Goal: Transaction & Acquisition: Book appointment/travel/reservation

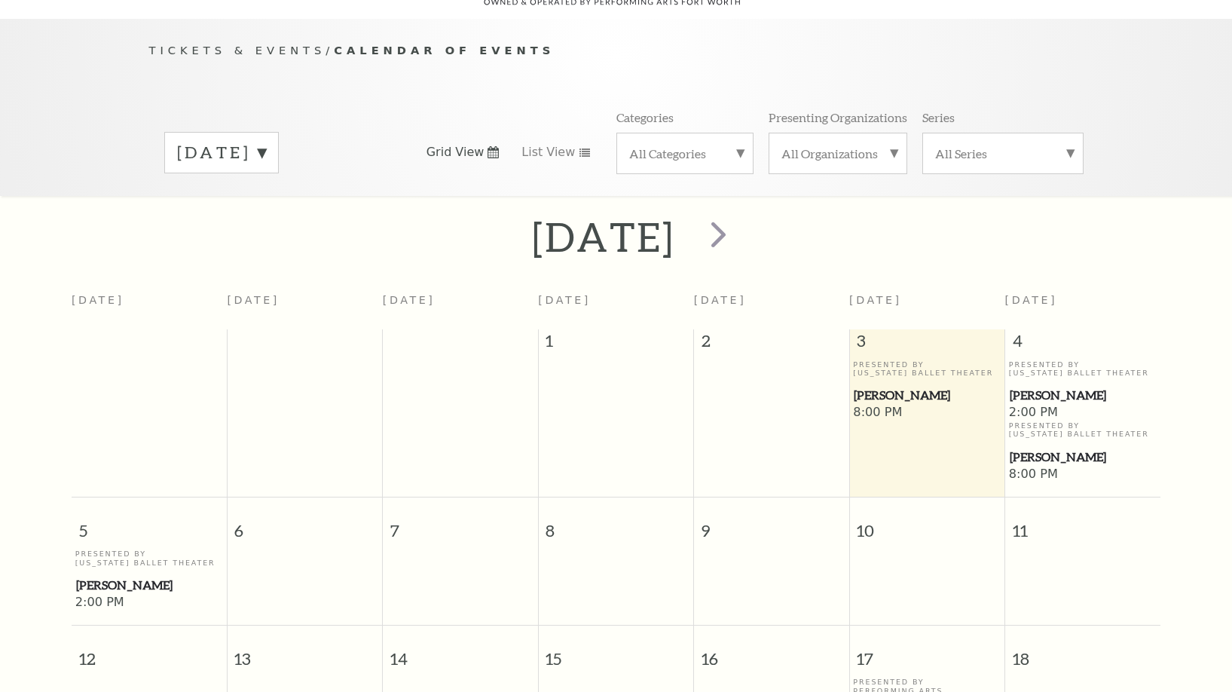
scroll to position [703, 0]
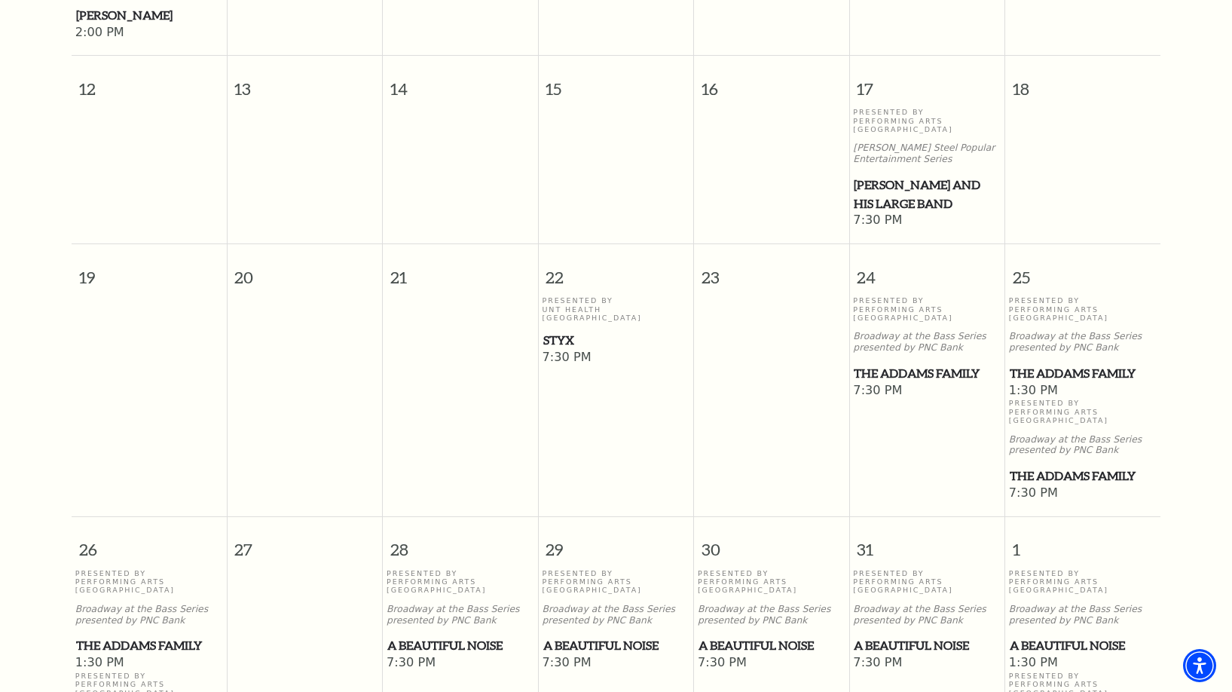
click at [1035, 364] on span "The Addams Family" at bounding box center [1083, 373] width 146 height 19
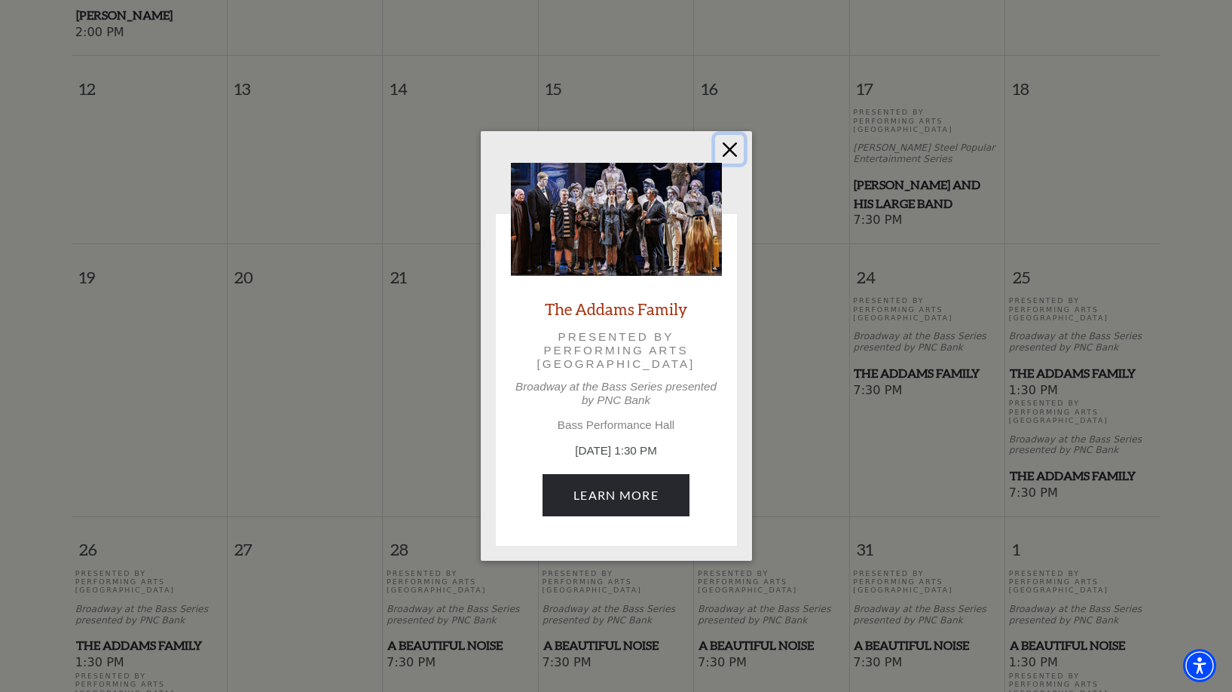
click at [738, 148] on button "Close" at bounding box center [729, 149] width 29 height 29
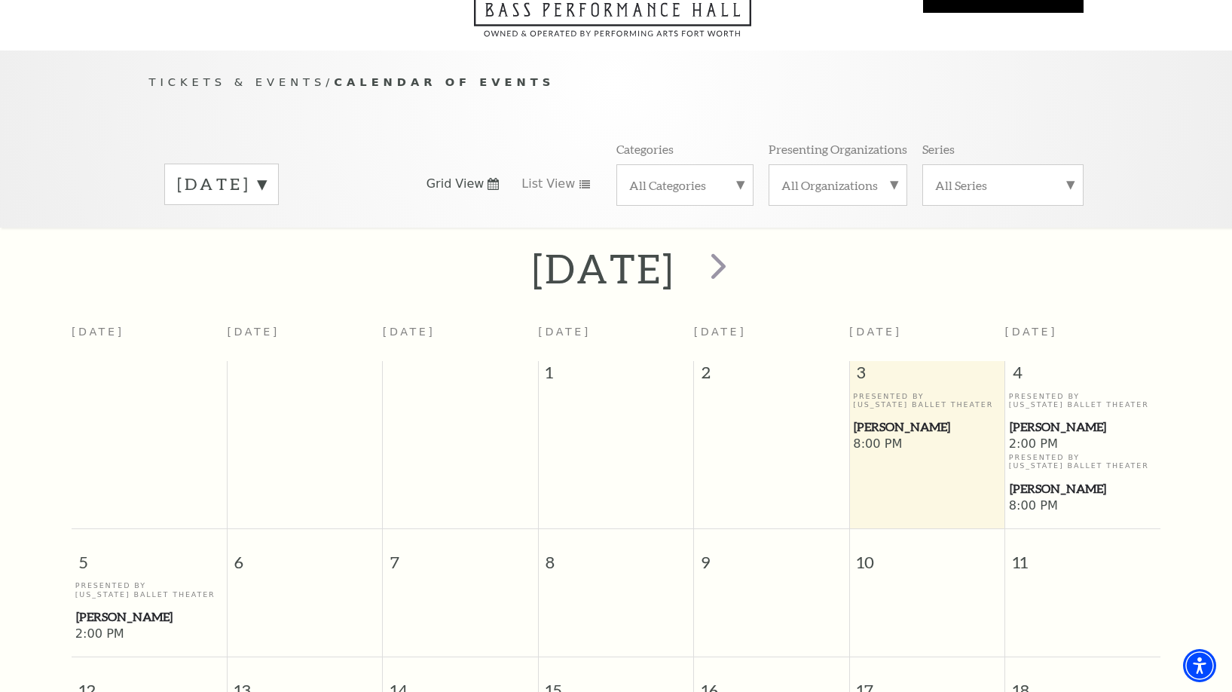
scroll to position [0, 0]
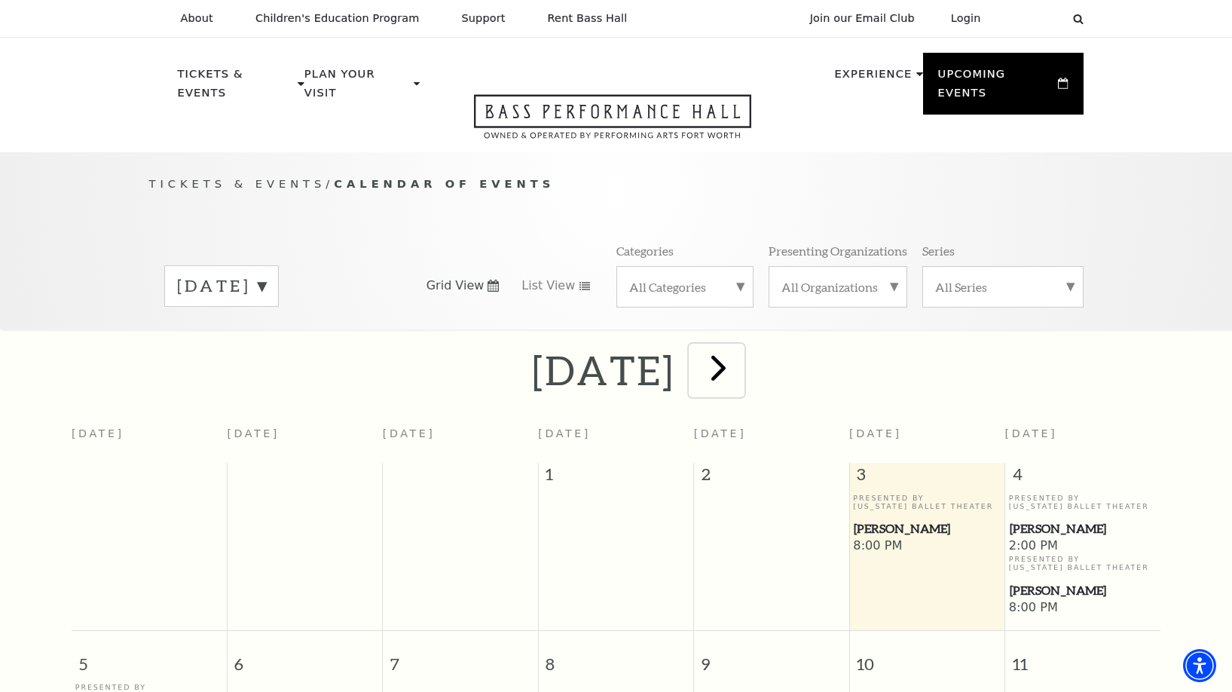
click at [740, 355] on span "next" at bounding box center [718, 367] width 43 height 43
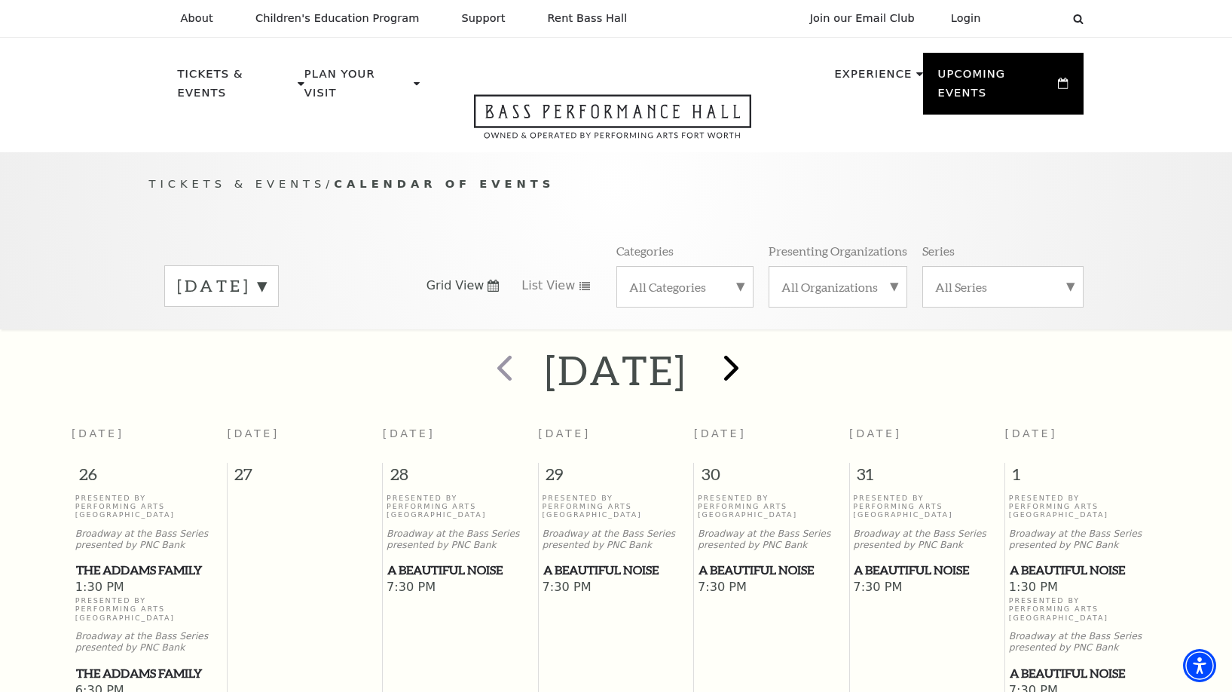
scroll to position [133, 0]
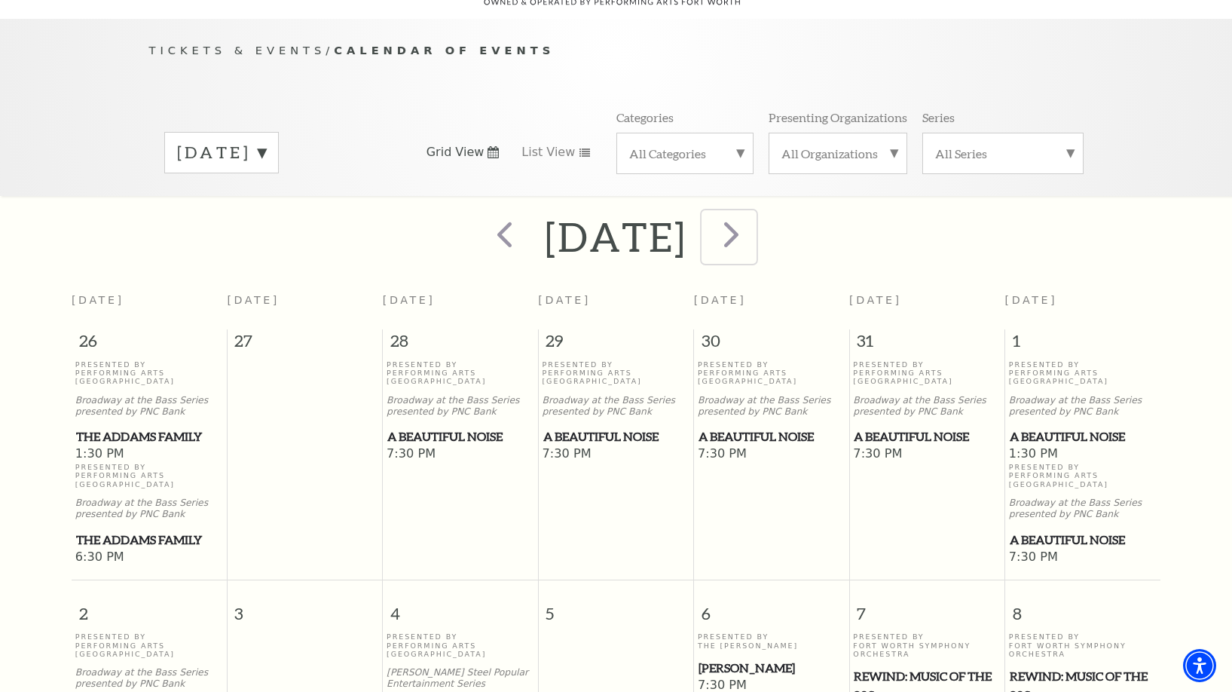
click at [753, 222] on span "next" at bounding box center [731, 234] width 43 height 43
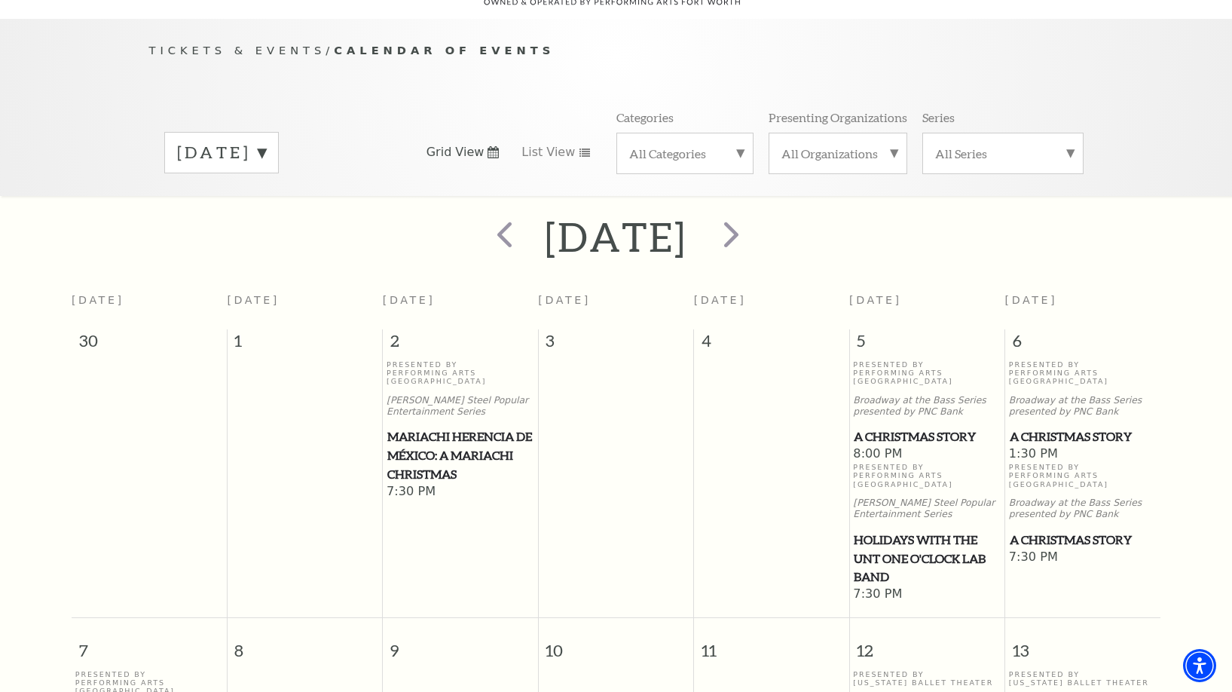
click at [1020, 226] on div "December 2025" at bounding box center [616, 237] width 1232 height 54
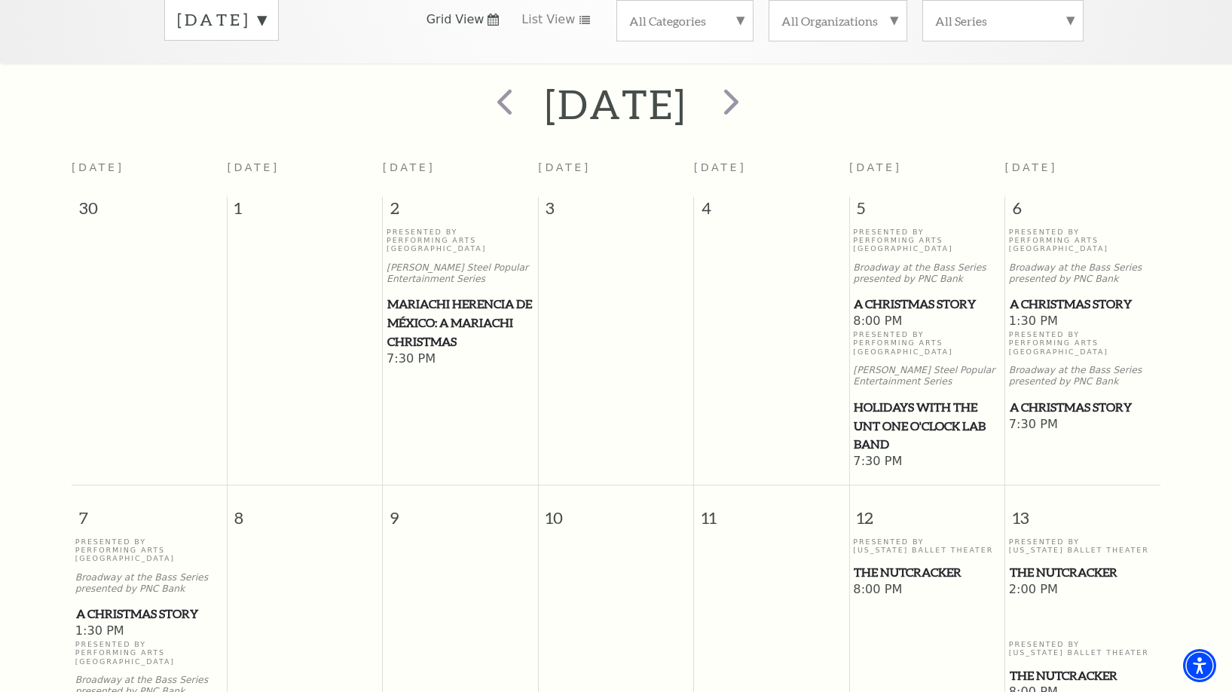
scroll to position [435, 0]
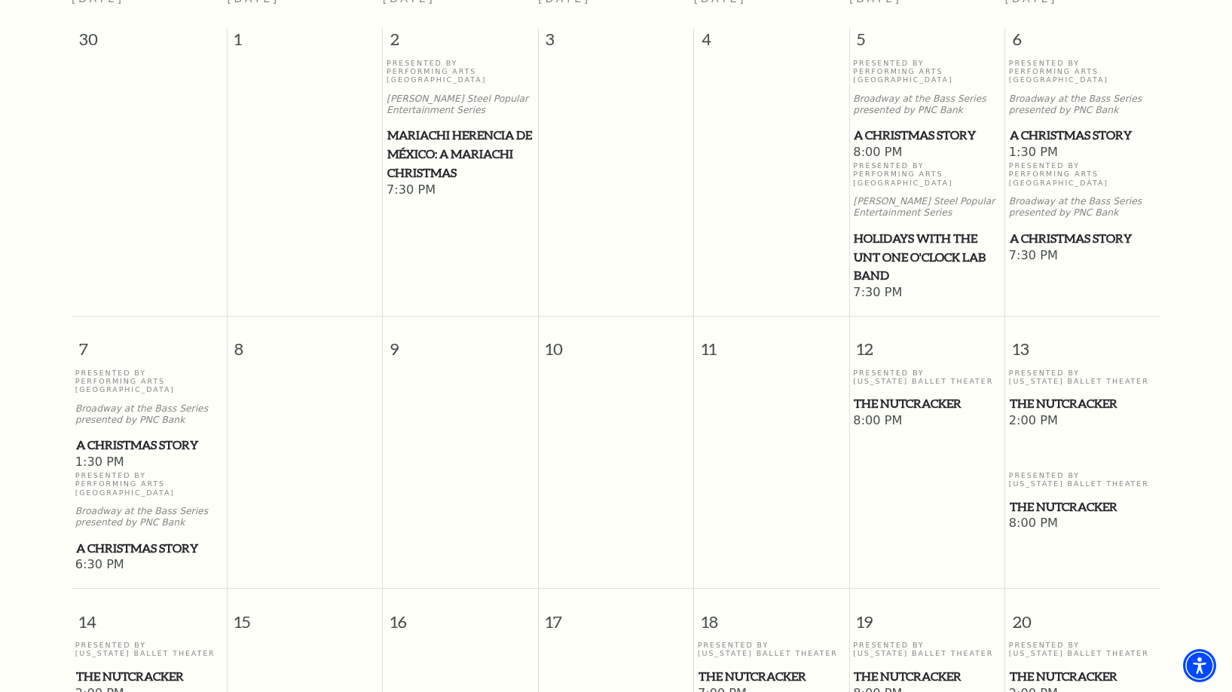
click at [892, 394] on span "The Nutcracker" at bounding box center [927, 403] width 146 height 19
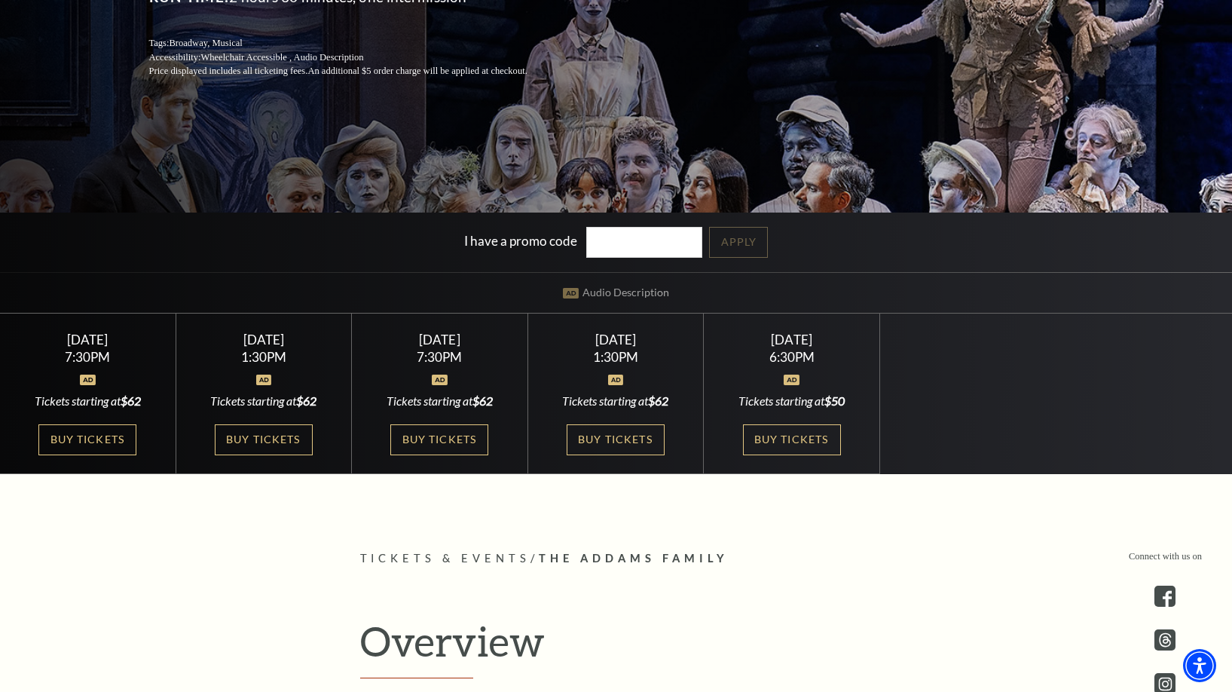
scroll to position [377, 0]
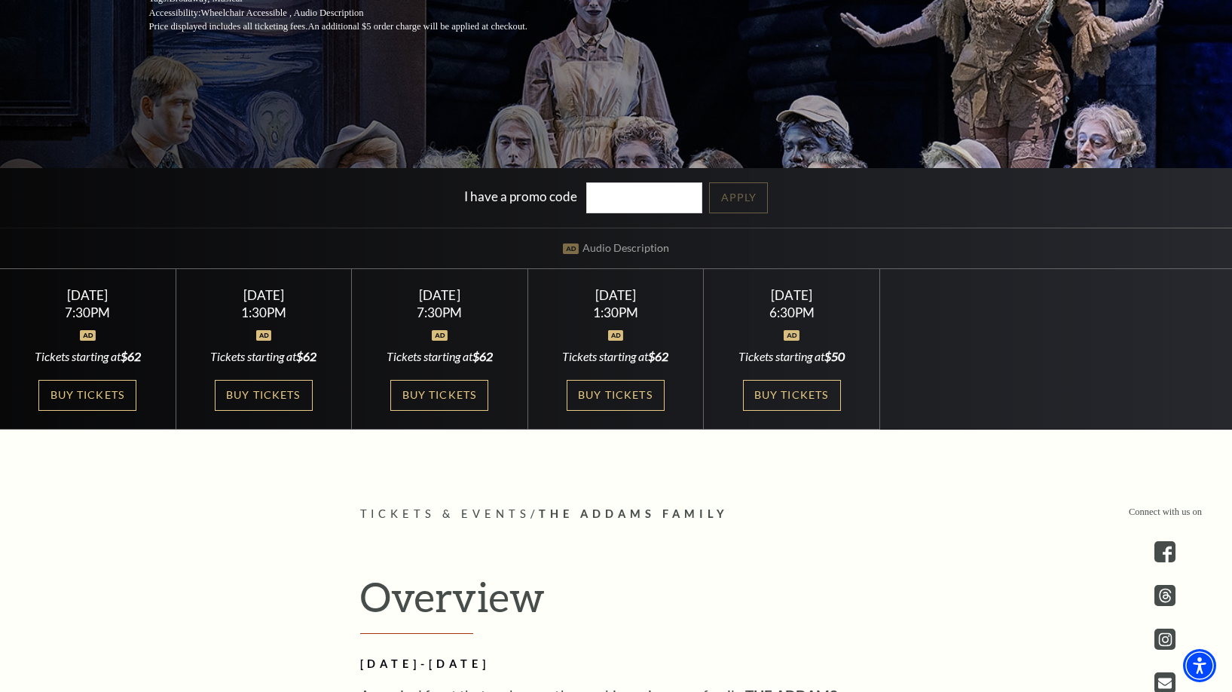
drag, startPoint x: 439, startPoint y: 392, endPoint x: 335, endPoint y: 464, distance: 126.7
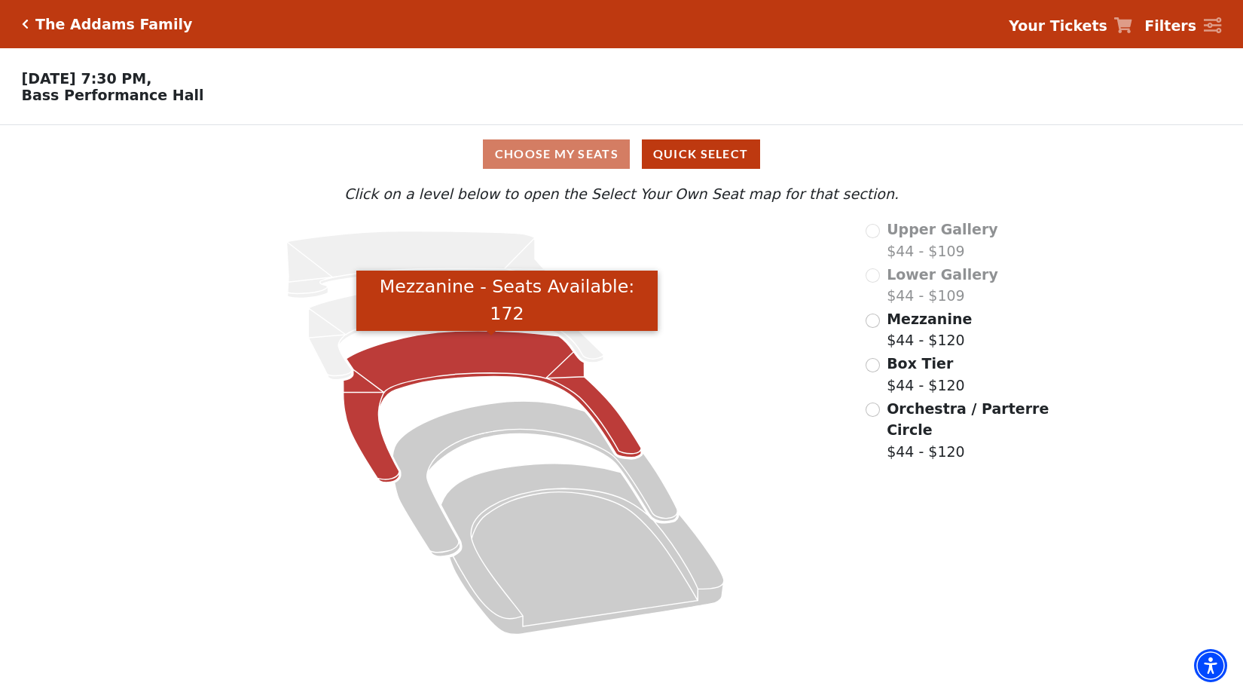
click at [480, 372] on icon "Mezzanine - Seats Available: 172" at bounding box center [492, 406] width 298 height 151
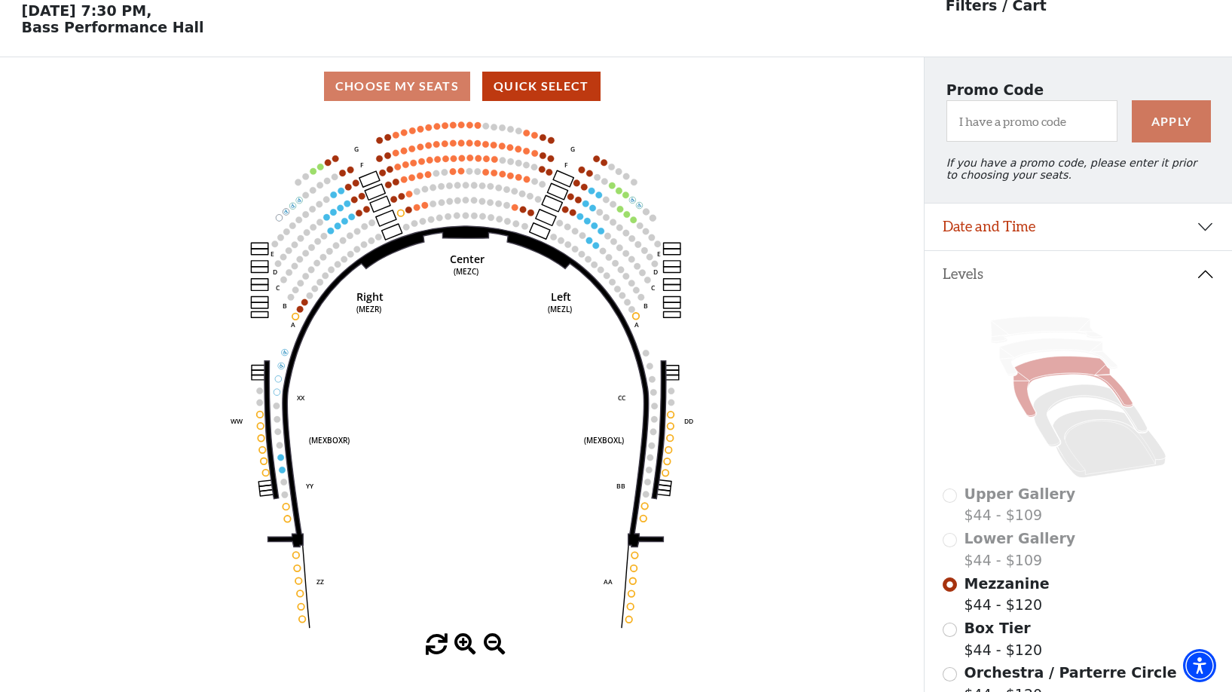
scroll to position [70, 0]
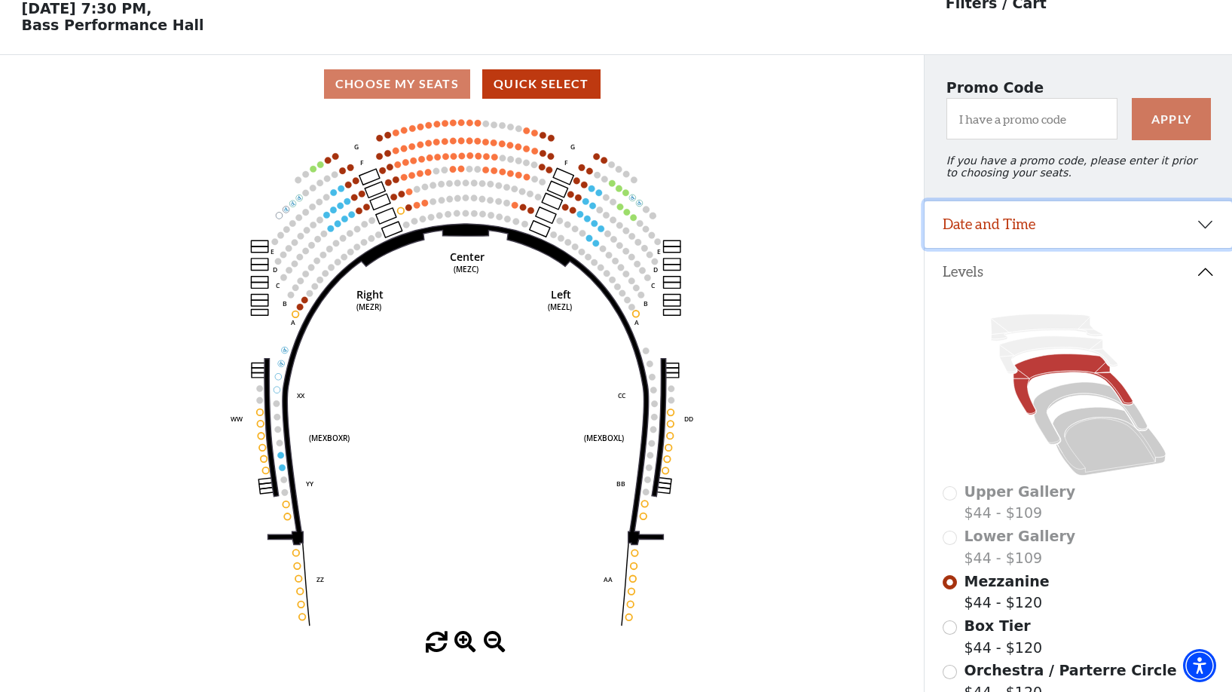
click at [1136, 239] on button "Date and Time" at bounding box center [1078, 224] width 307 height 47
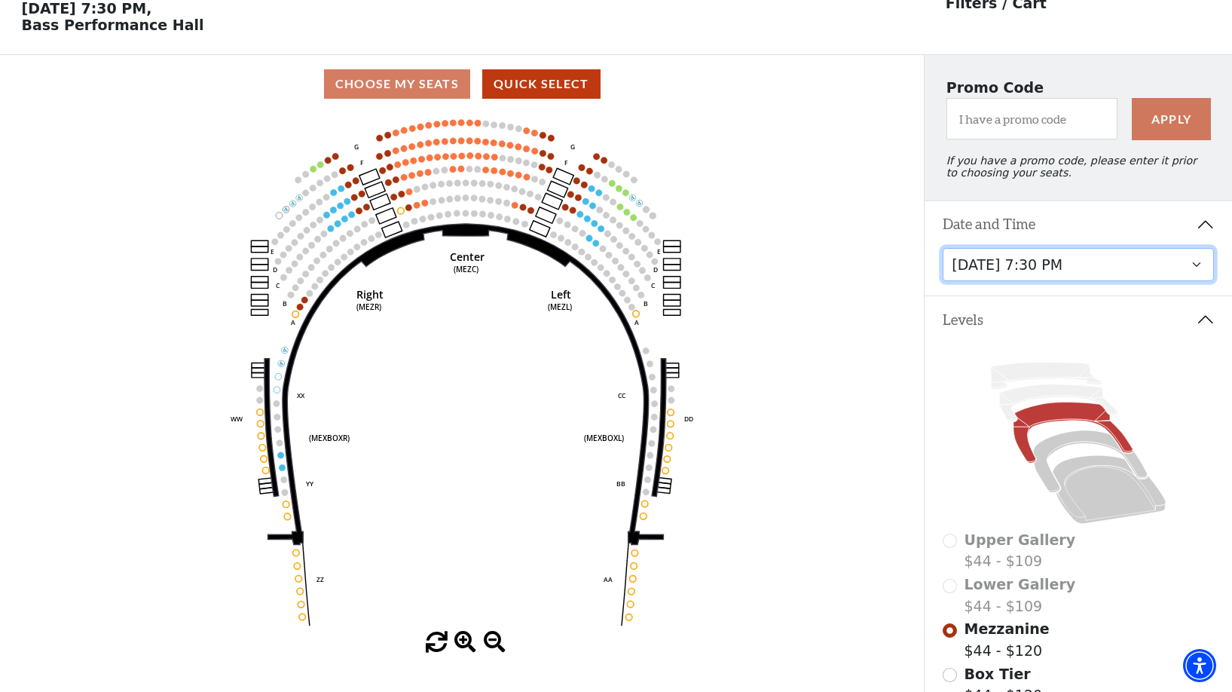
click at [1077, 280] on select "[DATE] 7:30 PM [DATE] 1:30 PM [DATE] 7:30 PM [DATE] 1:30 PM [DATE] 6:30 PM" at bounding box center [1078, 265] width 271 height 34
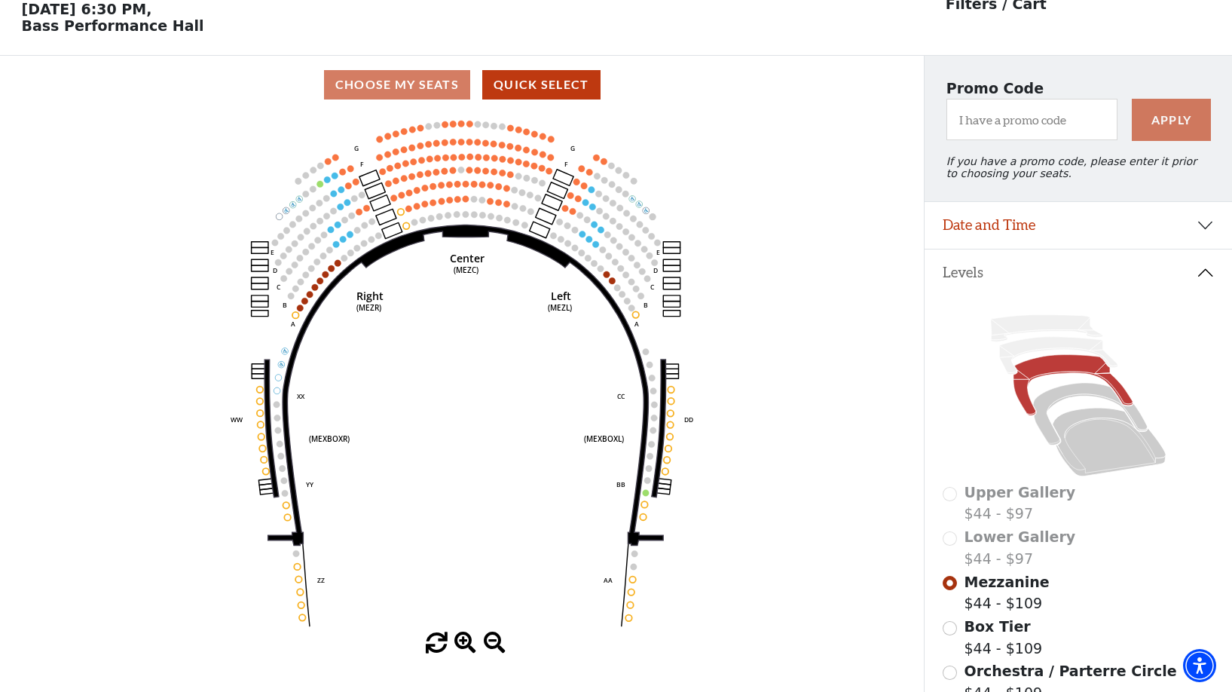
scroll to position [70, 0]
